Goal: Task Accomplishment & Management: Complete application form

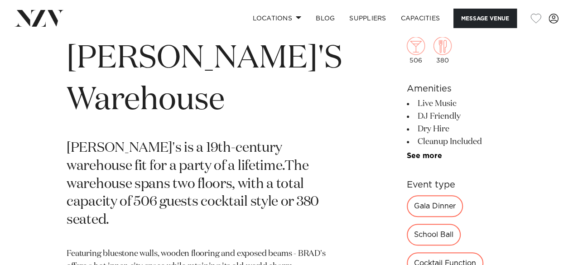
scroll to position [317, 0]
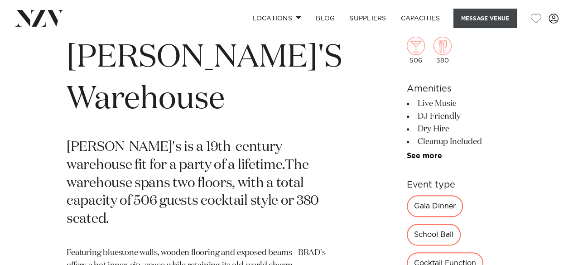
click at [479, 19] on button "Message Venue" at bounding box center [484, 18] width 63 height 19
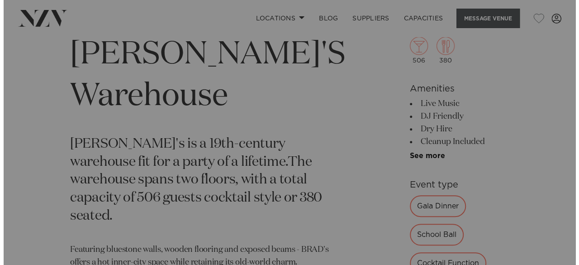
scroll to position [320, 0]
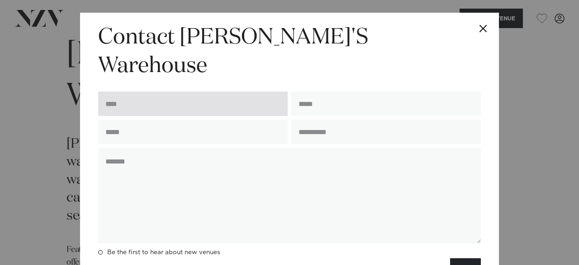
click at [225, 91] on input "text" at bounding box center [193, 103] width 190 height 24
type input "**********"
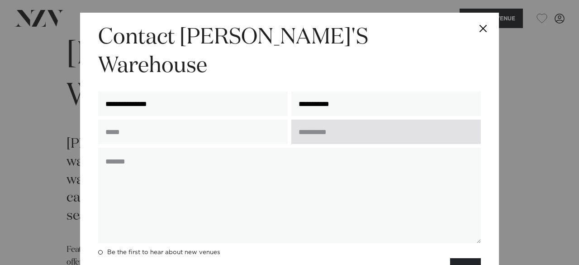
type input "**********"
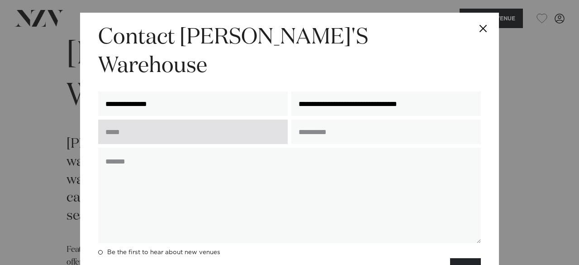
click at [211, 120] on input "text" at bounding box center [193, 132] width 190 height 24
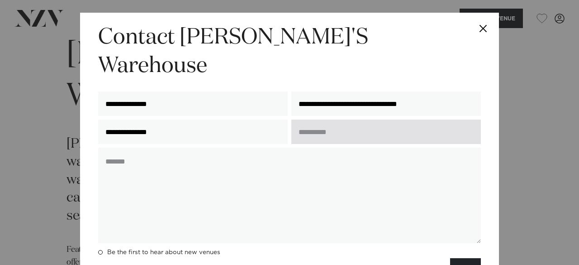
type input "**********"
click at [325, 120] on input "text" at bounding box center [387, 132] width 190 height 24
click at [363, 120] on input "text" at bounding box center [387, 132] width 190 height 24
type input "**********"
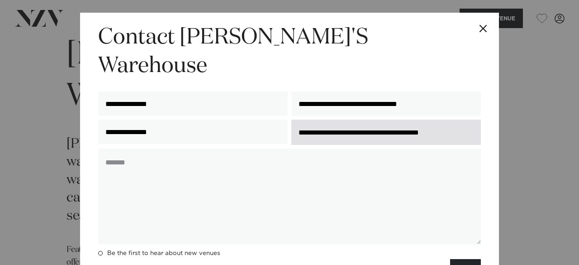
scroll to position [0, 0]
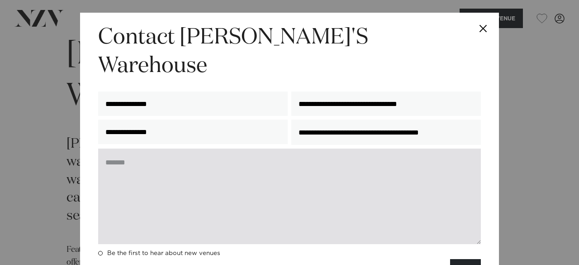
click at [244, 161] on textarea at bounding box center [289, 196] width 383 height 96
paste textarea "**********"
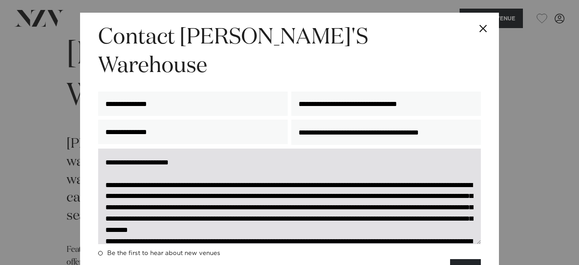
drag, startPoint x: 158, startPoint y: 134, endPoint x: 124, endPoint y: 136, distance: 33.5
click at [124, 148] on textarea at bounding box center [289, 196] width 383 height 96
click at [126, 156] on textarea at bounding box center [289, 196] width 383 height 96
click at [353, 168] on textarea at bounding box center [289, 196] width 383 height 96
click at [339, 156] on textarea at bounding box center [289, 196] width 383 height 96
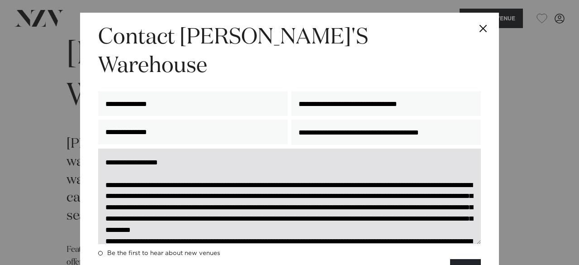
click at [254, 148] on textarea at bounding box center [289, 196] width 383 height 96
click at [295, 169] on textarea at bounding box center [289, 196] width 383 height 96
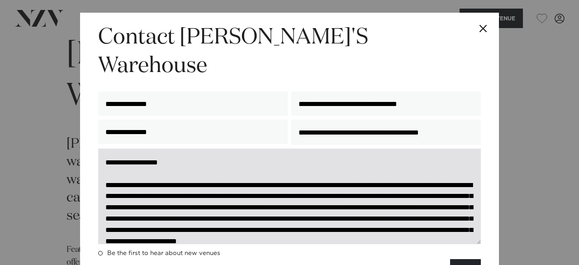
drag, startPoint x: 158, startPoint y: 192, endPoint x: 299, endPoint y: 166, distance: 143.7
click at [299, 166] on textarea at bounding box center [289, 196] width 383 height 96
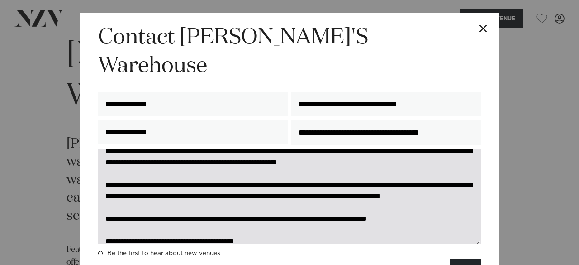
scroll to position [91, 0]
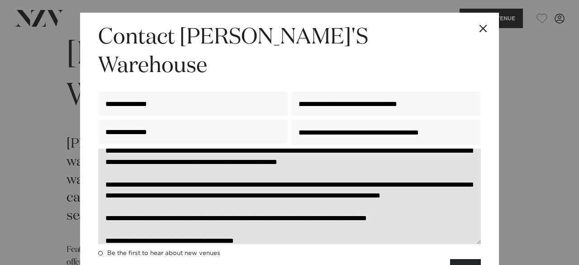
click at [320, 148] on textarea at bounding box center [289, 196] width 383 height 96
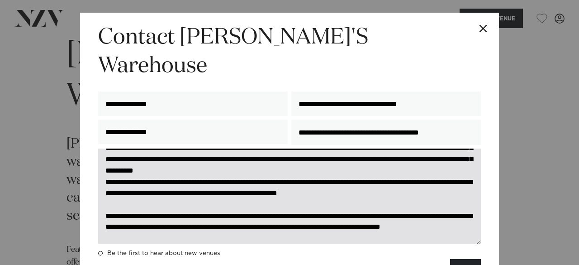
scroll to position [45, 0]
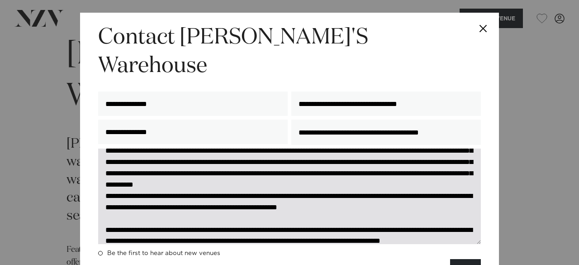
click at [318, 168] on textarea at bounding box center [289, 196] width 383 height 96
paste textarea "**********"
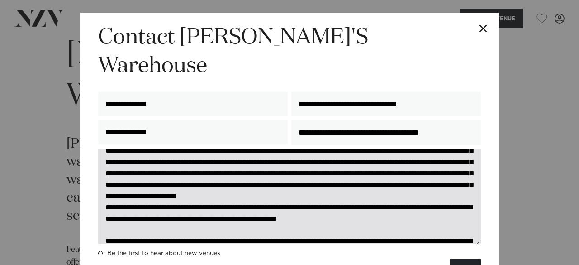
click at [220, 189] on textarea at bounding box center [289, 196] width 383 height 96
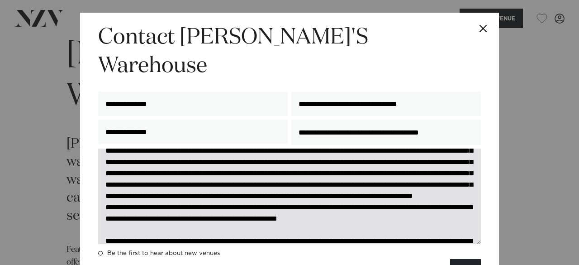
scroll to position [91, 0]
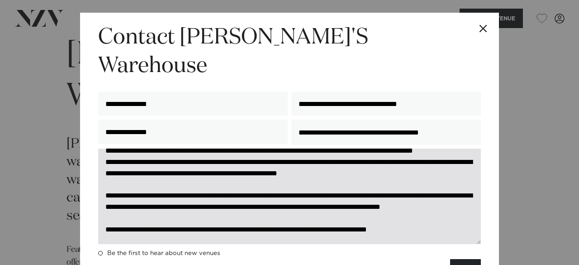
click at [468, 179] on textarea at bounding box center [289, 196] width 383 height 96
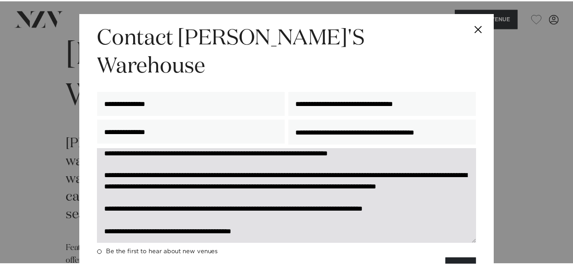
scroll to position [136, 0]
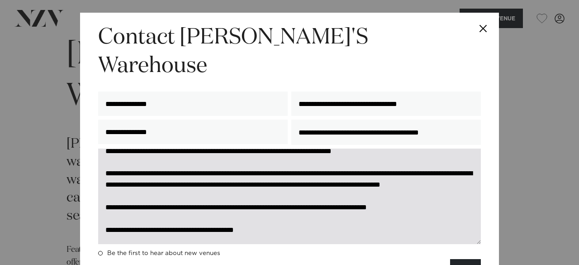
click at [299, 203] on textarea at bounding box center [289, 196] width 383 height 96
drag, startPoint x: 141, startPoint y: 191, endPoint x: 356, endPoint y: 182, distance: 214.7
click at [356, 182] on textarea at bounding box center [289, 196] width 383 height 96
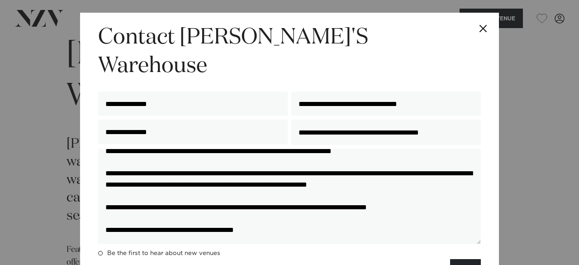
click at [5, 6] on div "**********" at bounding box center [289, 132] width 579 height 265
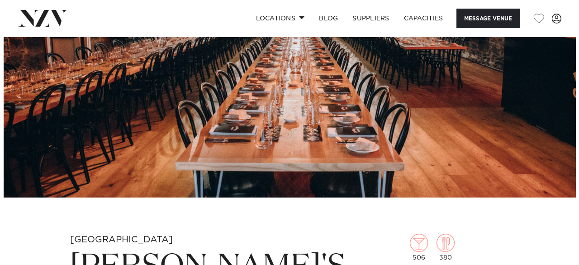
scroll to position [0, 0]
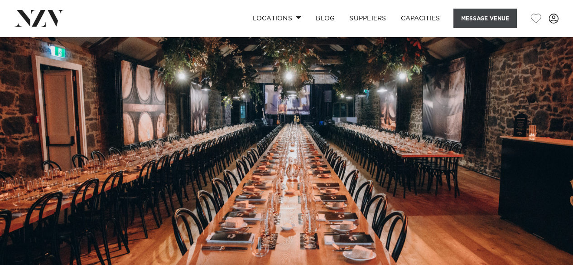
click at [477, 17] on button "Message Venue" at bounding box center [484, 18] width 63 height 19
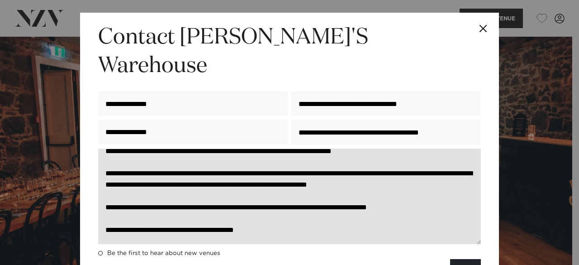
click at [381, 158] on textarea at bounding box center [289, 196] width 383 height 96
drag, startPoint x: 369, startPoint y: 152, endPoint x: 239, endPoint y: 149, distance: 130.9
click at [239, 149] on textarea at bounding box center [289, 196] width 383 height 96
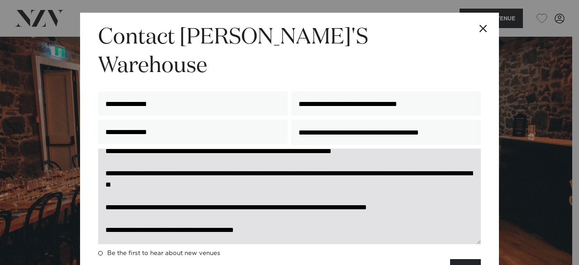
scroll to position [191, 0]
click at [268, 194] on textarea at bounding box center [289, 196] width 383 height 96
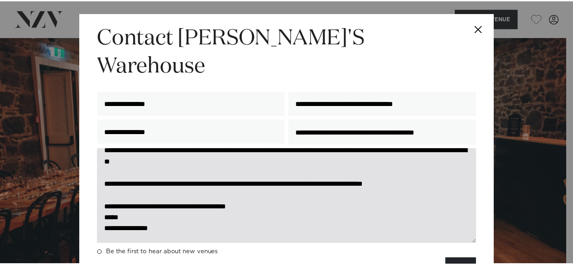
scroll to position [193, 0]
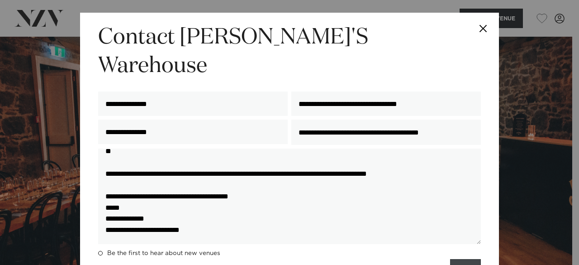
type textarea "**********"
click at [460, 259] on button "SEND" at bounding box center [465, 268] width 31 height 19
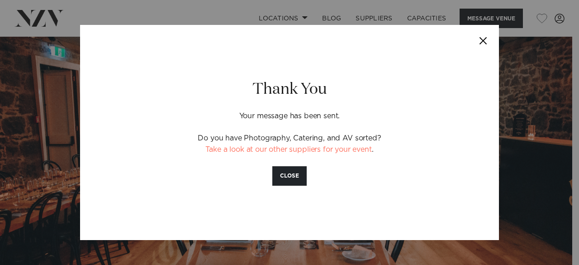
click at [483, 40] on button "Close" at bounding box center [484, 41] width 32 height 32
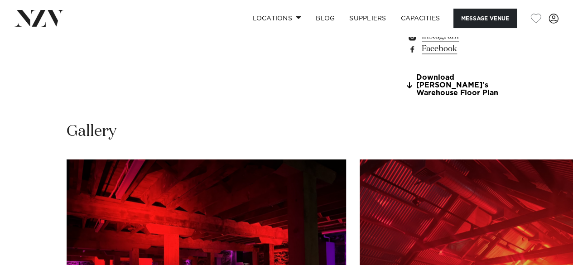
scroll to position [905, 0]
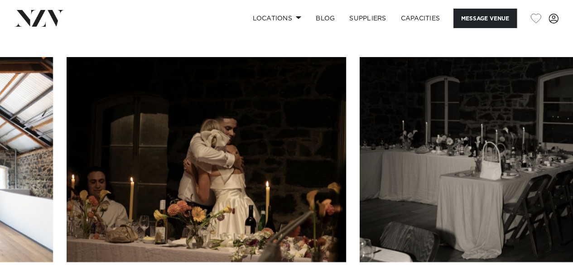
click at [541, 221] on swiper-container at bounding box center [286, 181] width 573 height 249
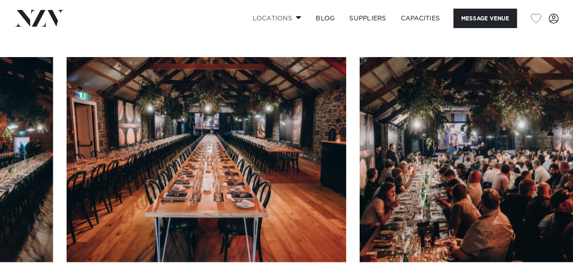
click at [291, 17] on link "Locations" at bounding box center [276, 18] width 63 height 19
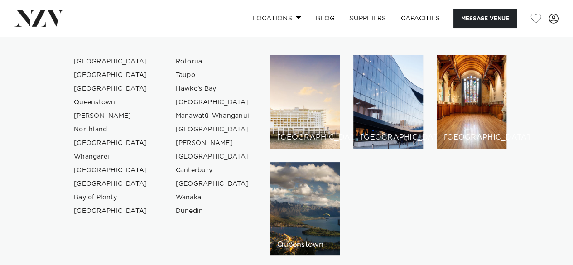
click at [291, 17] on link "Locations" at bounding box center [276, 18] width 63 height 19
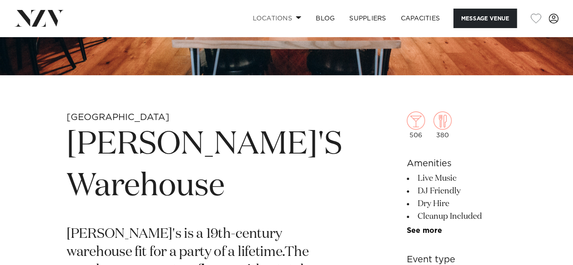
scroll to position [226, 0]
